Goal: Task Accomplishment & Management: Manage account settings

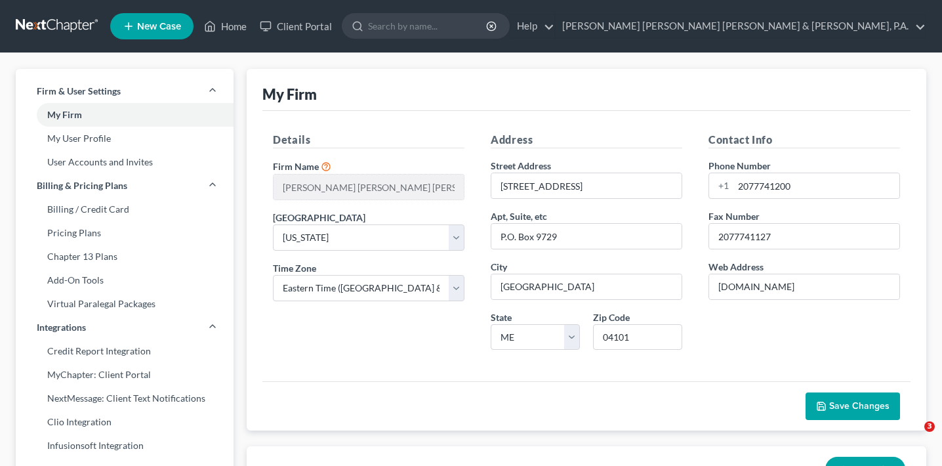
select select "37"
select select "24"
select select "20"
click at [117, 146] on link "My User Profile" at bounding box center [125, 139] width 218 height 24
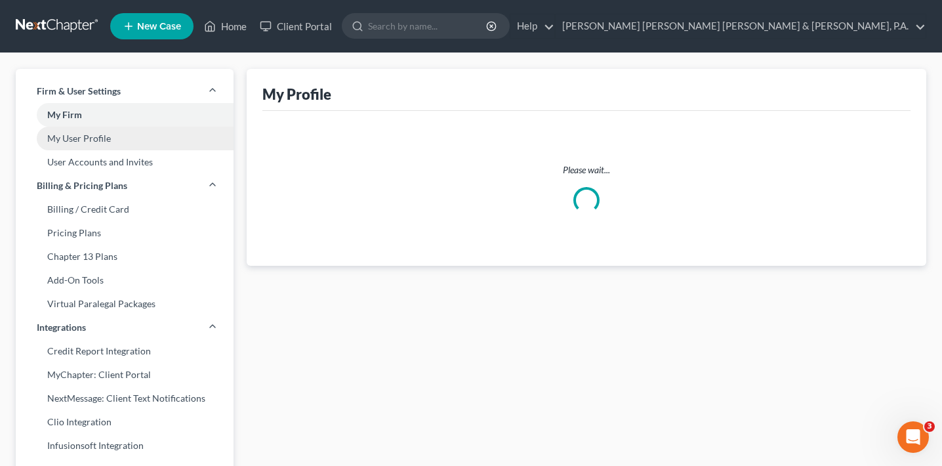
select select "20"
select select "paralegal"
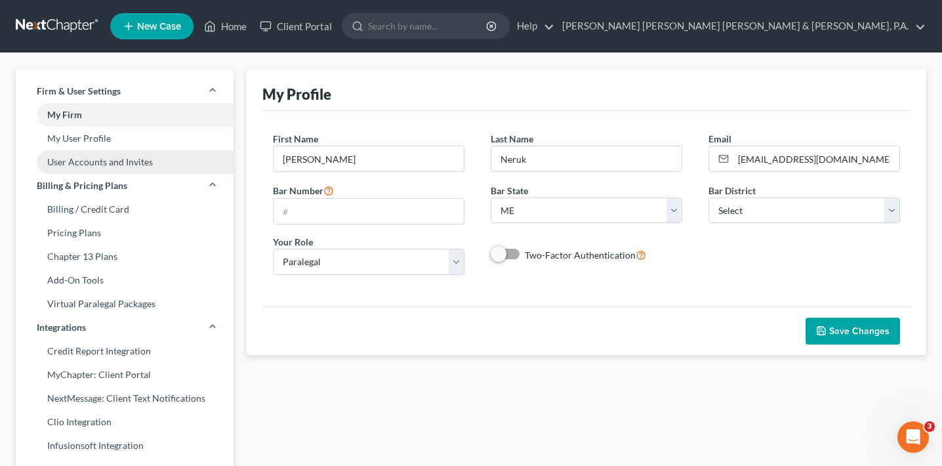
click at [123, 166] on link "User Accounts and Invites" at bounding box center [125, 162] width 218 height 24
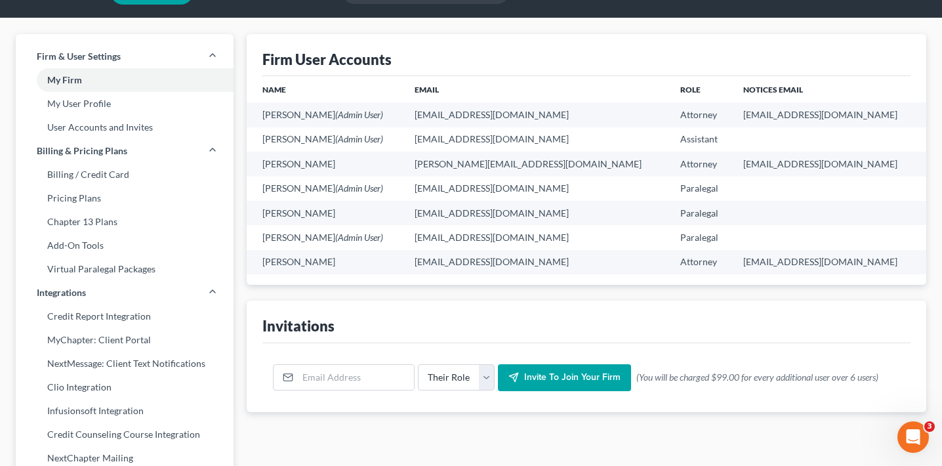
scroll to position [33, 0]
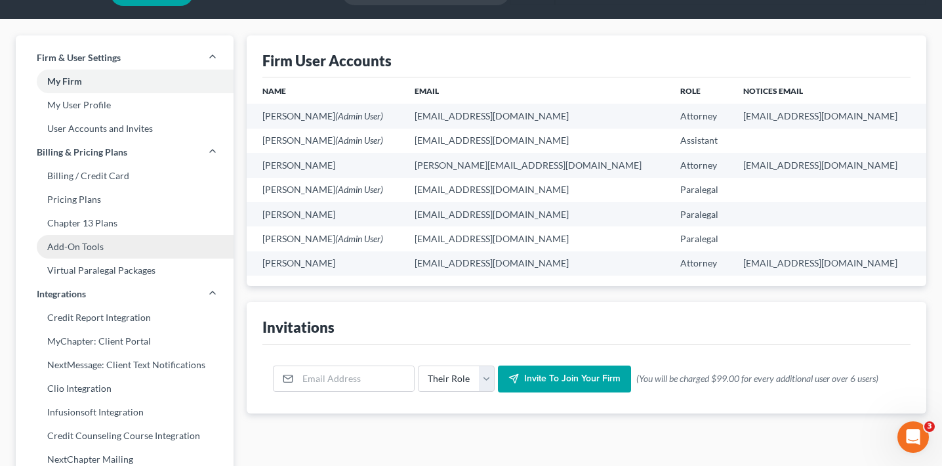
click at [113, 243] on link "Add-On Tools" at bounding box center [125, 247] width 218 height 24
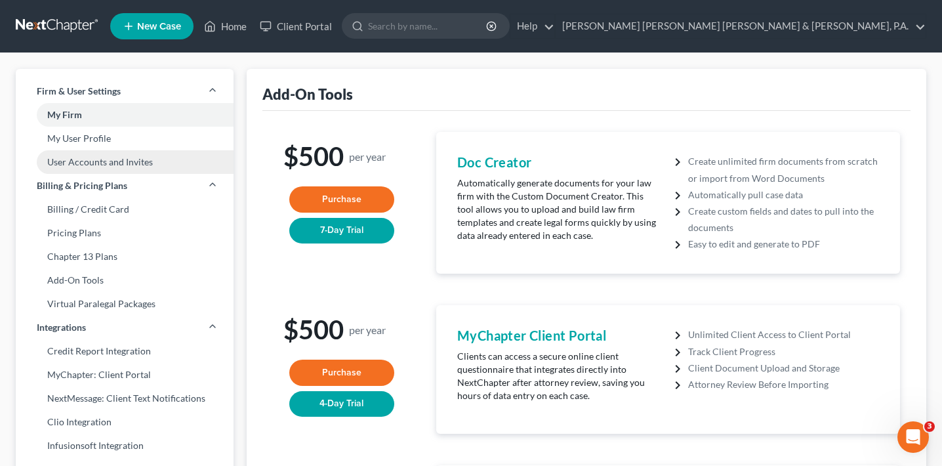
click at [133, 163] on link "User Accounts and Invites" at bounding box center [125, 162] width 218 height 24
